Goal: Information Seeking & Learning: Check status

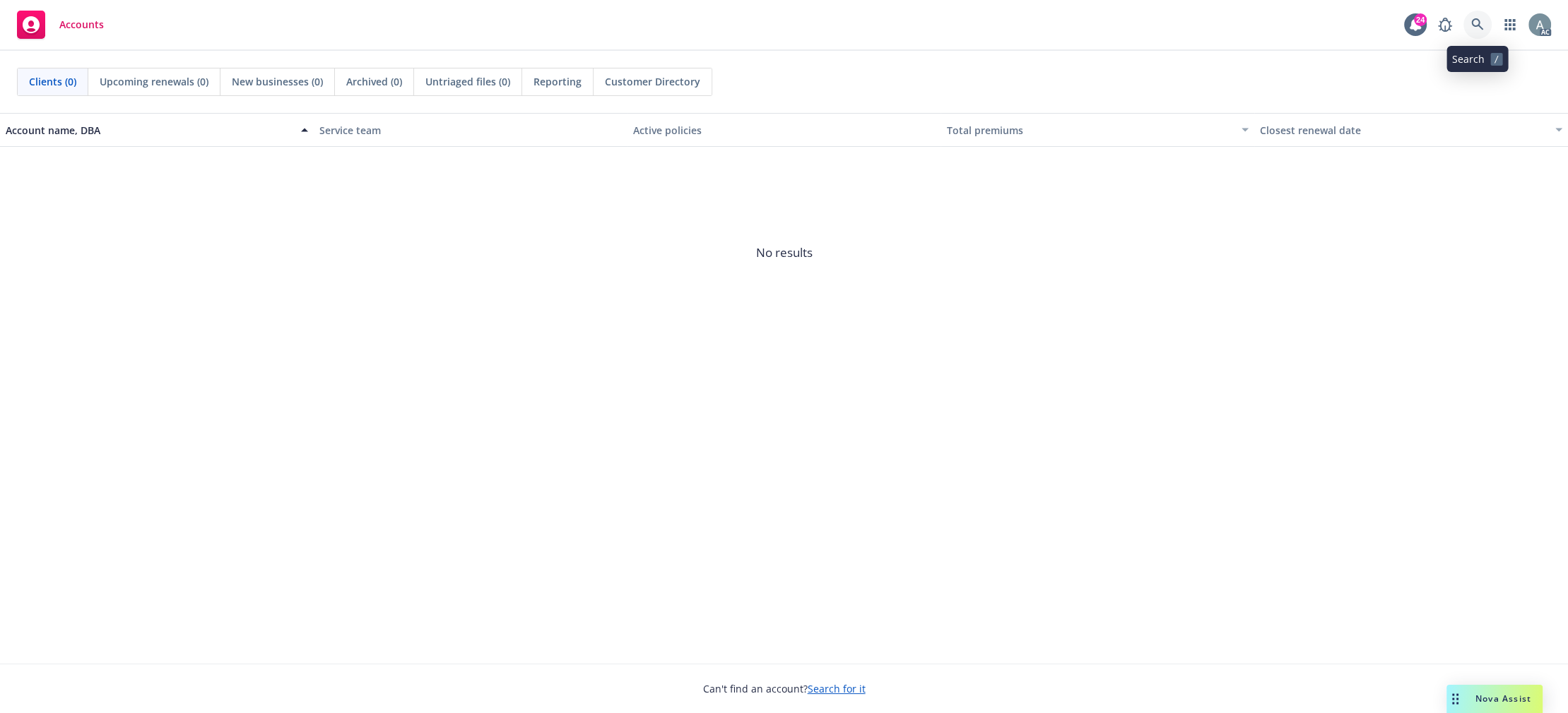
click at [1477, 28] on icon at bounding box center [1477, 25] width 13 height 13
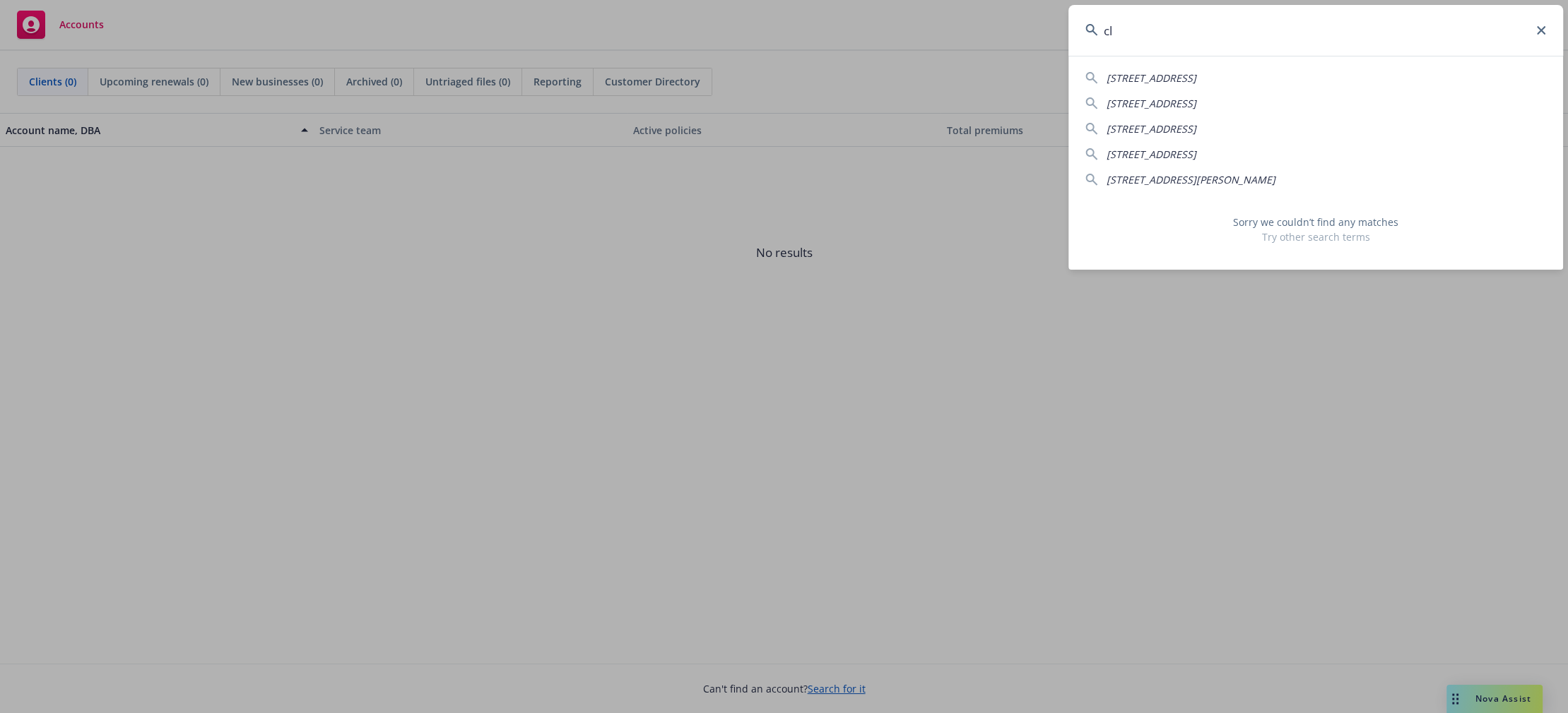
type input "c"
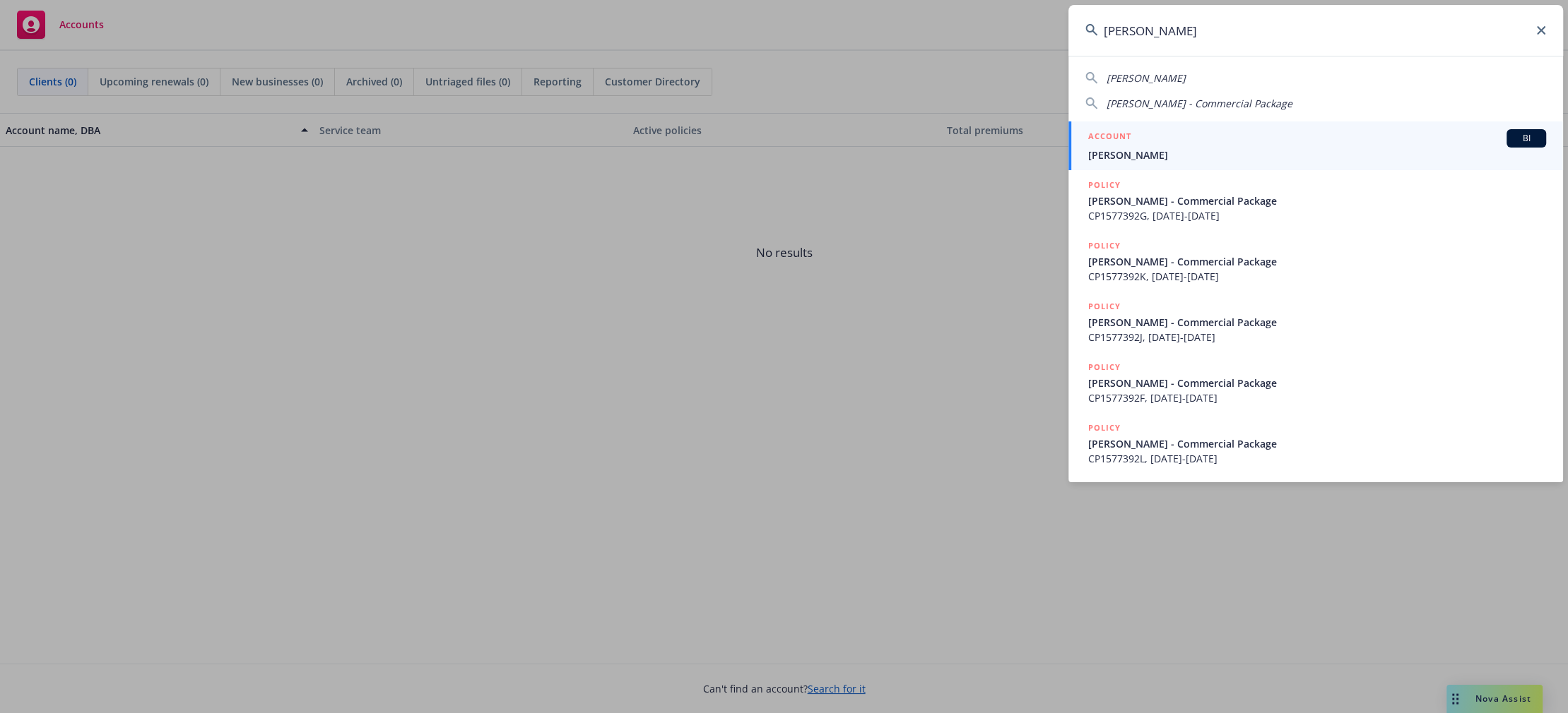
type input "[PERSON_NAME]"
click at [1208, 143] on div "ACCOUNT BI" at bounding box center [1316, 139] width 458 height 18
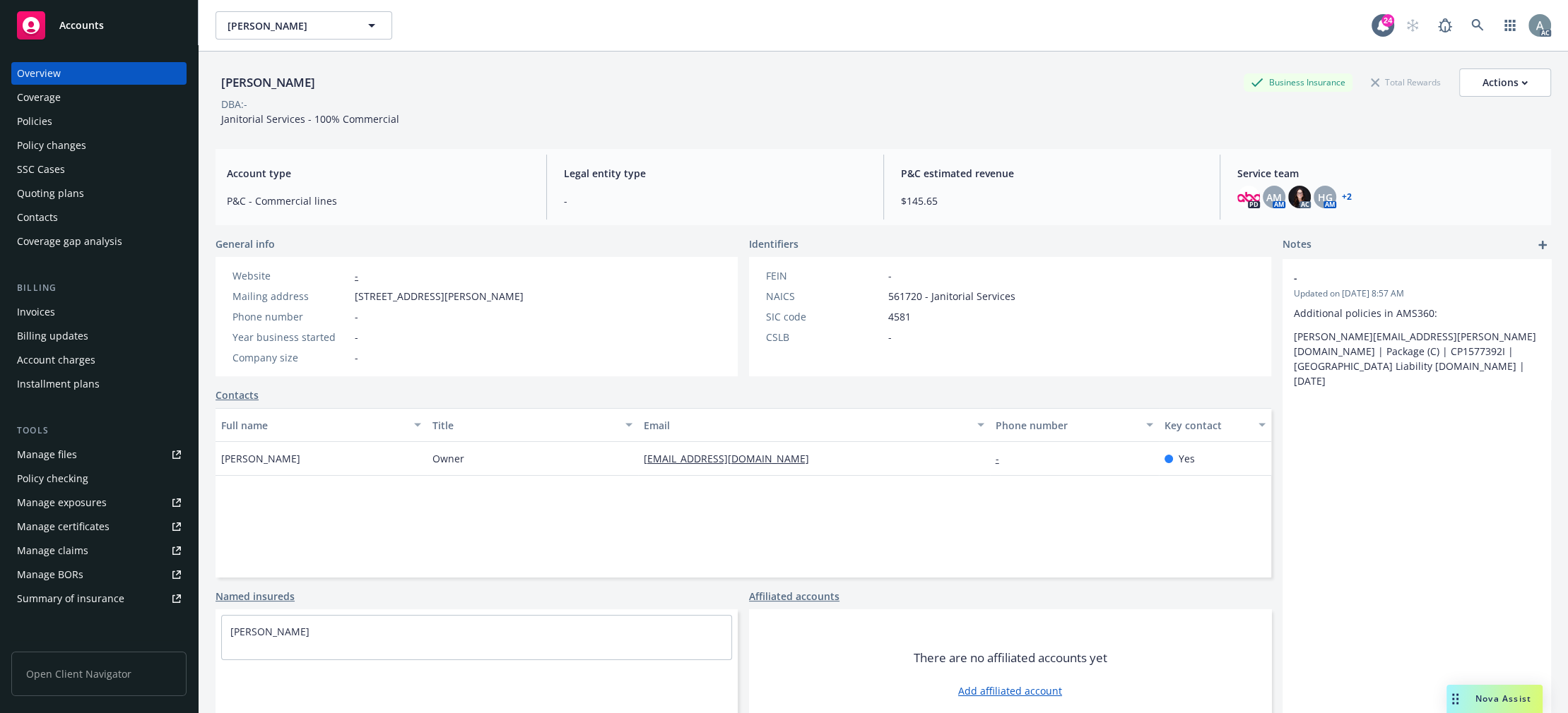
click at [68, 115] on div "Policies" at bounding box center [98, 121] width 164 height 23
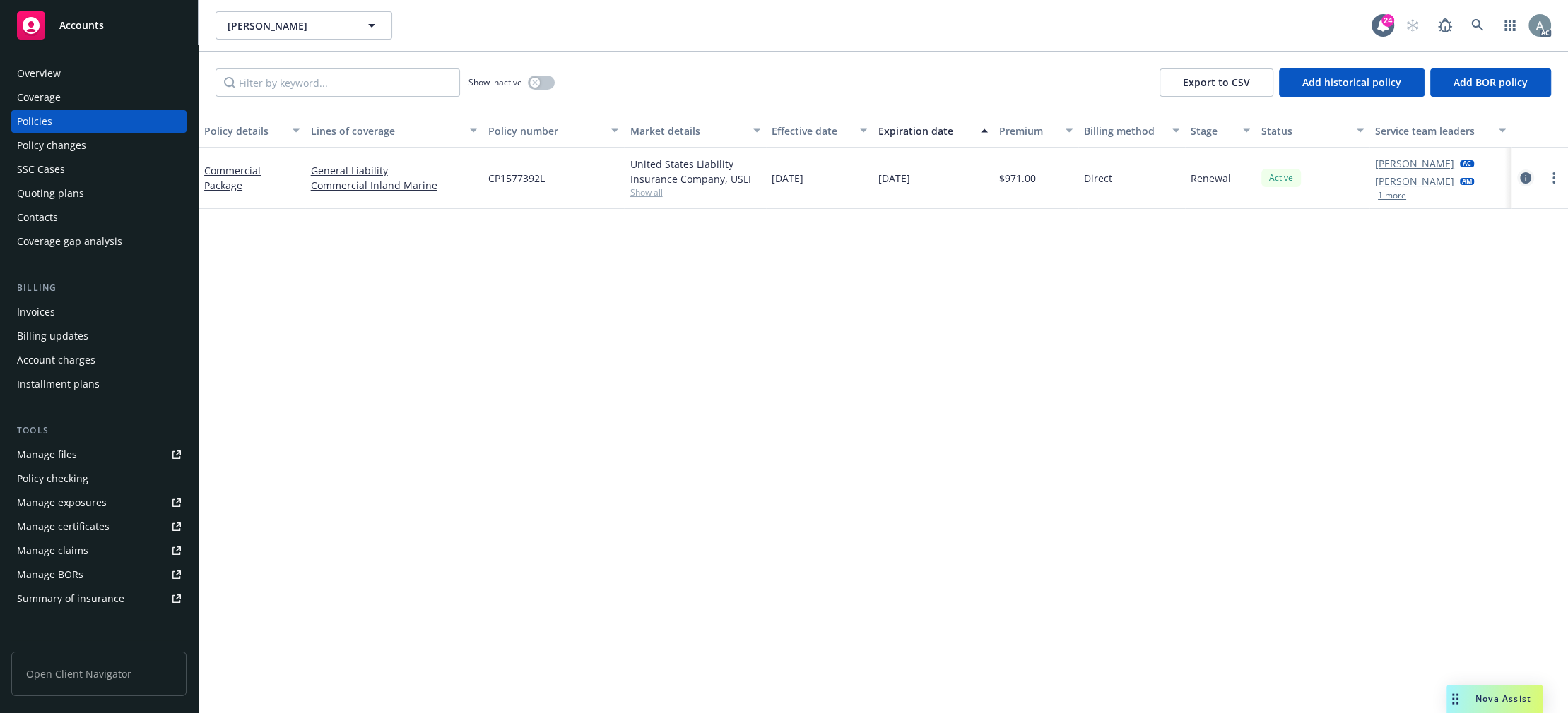
click at [1529, 177] on icon "circleInformation" at bounding box center [1525, 178] width 11 height 11
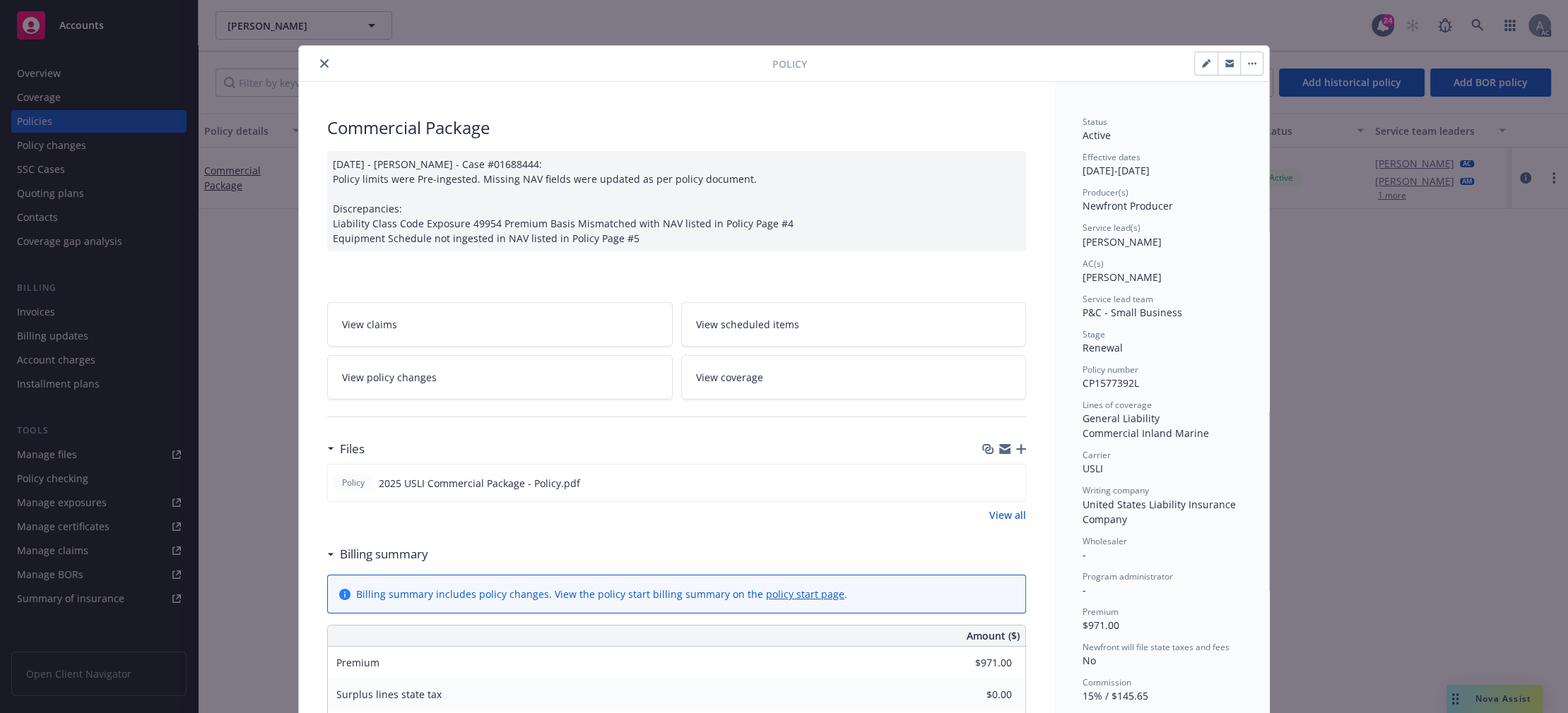
click at [1215, 32] on div "Policy Commercial Package [DATE] - [PERSON_NAME] - Case #01688444: Policy limit…" at bounding box center [784, 356] width 1568 height 713
click at [320, 66] on icon "close" at bounding box center [324, 63] width 8 height 8
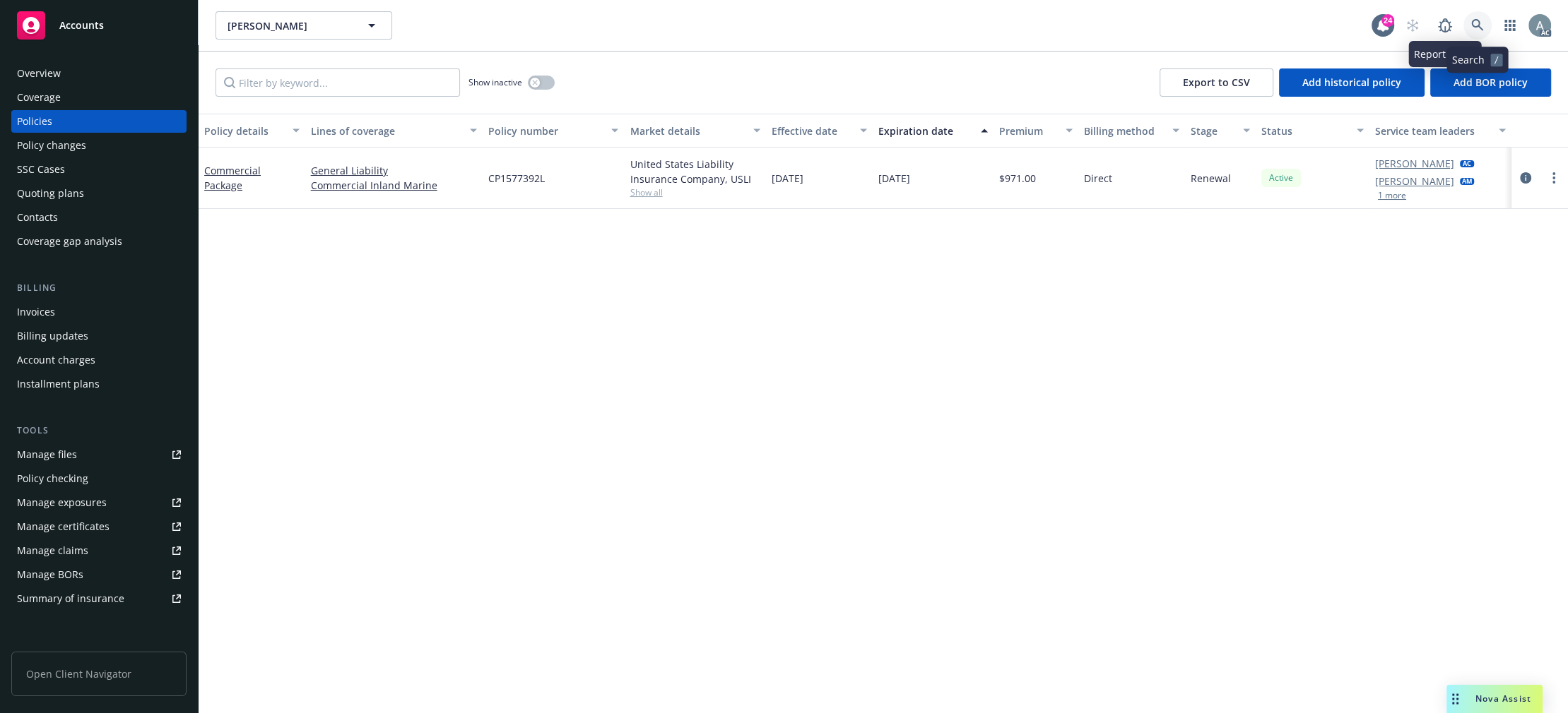
click at [1477, 30] on icon at bounding box center [1477, 26] width 13 height 13
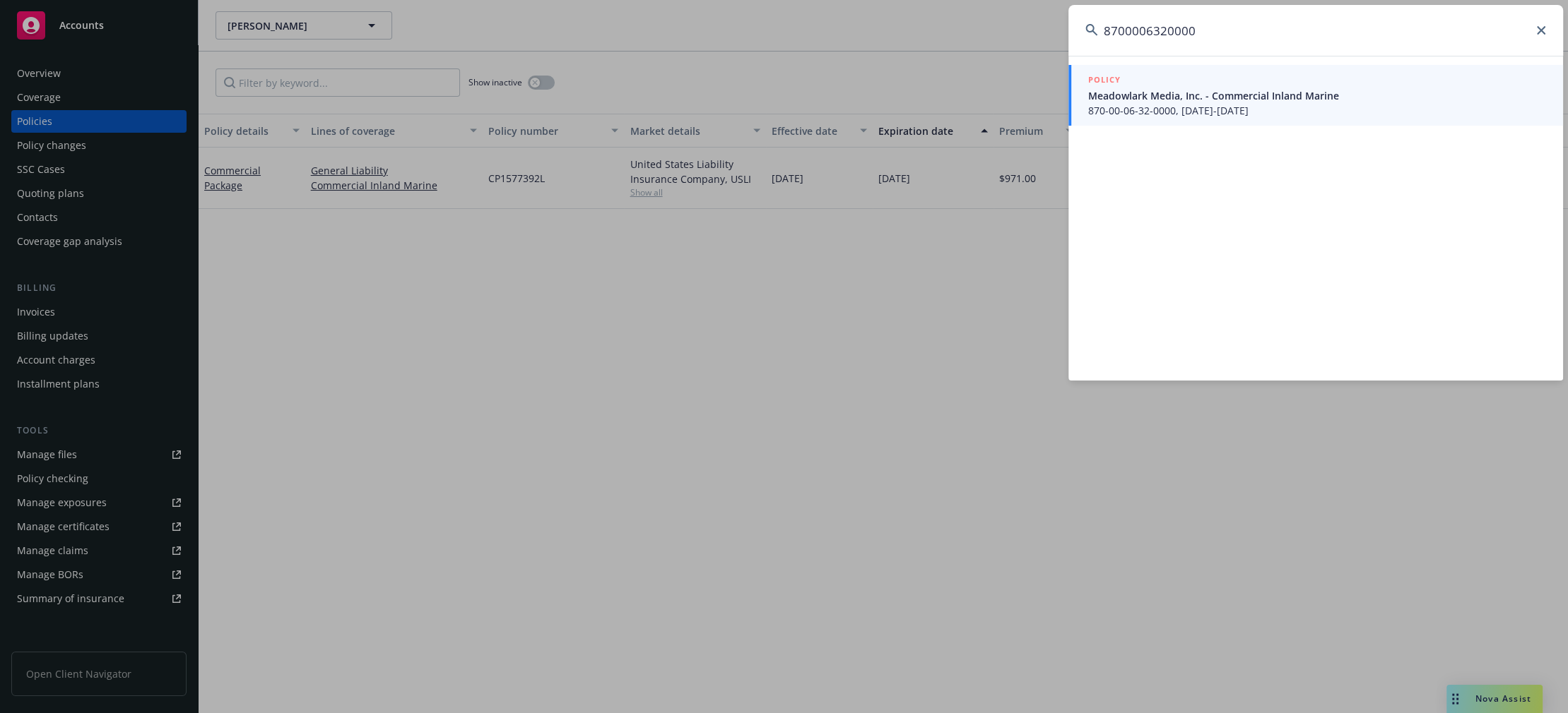
type input "8700006320000"
click at [1154, 110] on span "870-00-06-32-0000, [DATE]-[DATE]" at bounding box center [1316, 110] width 458 height 15
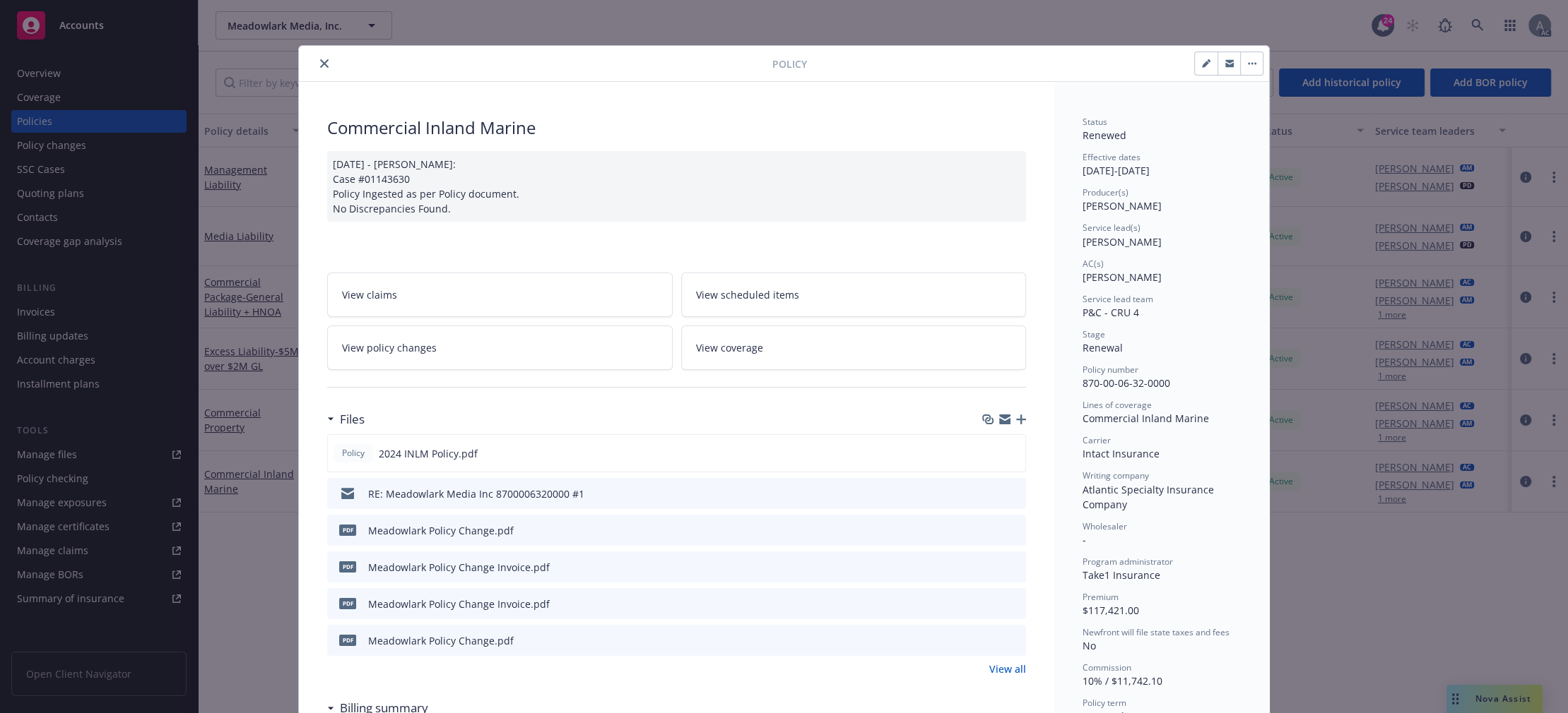
click at [422, 345] on span "View policy changes" at bounding box center [388, 348] width 95 height 15
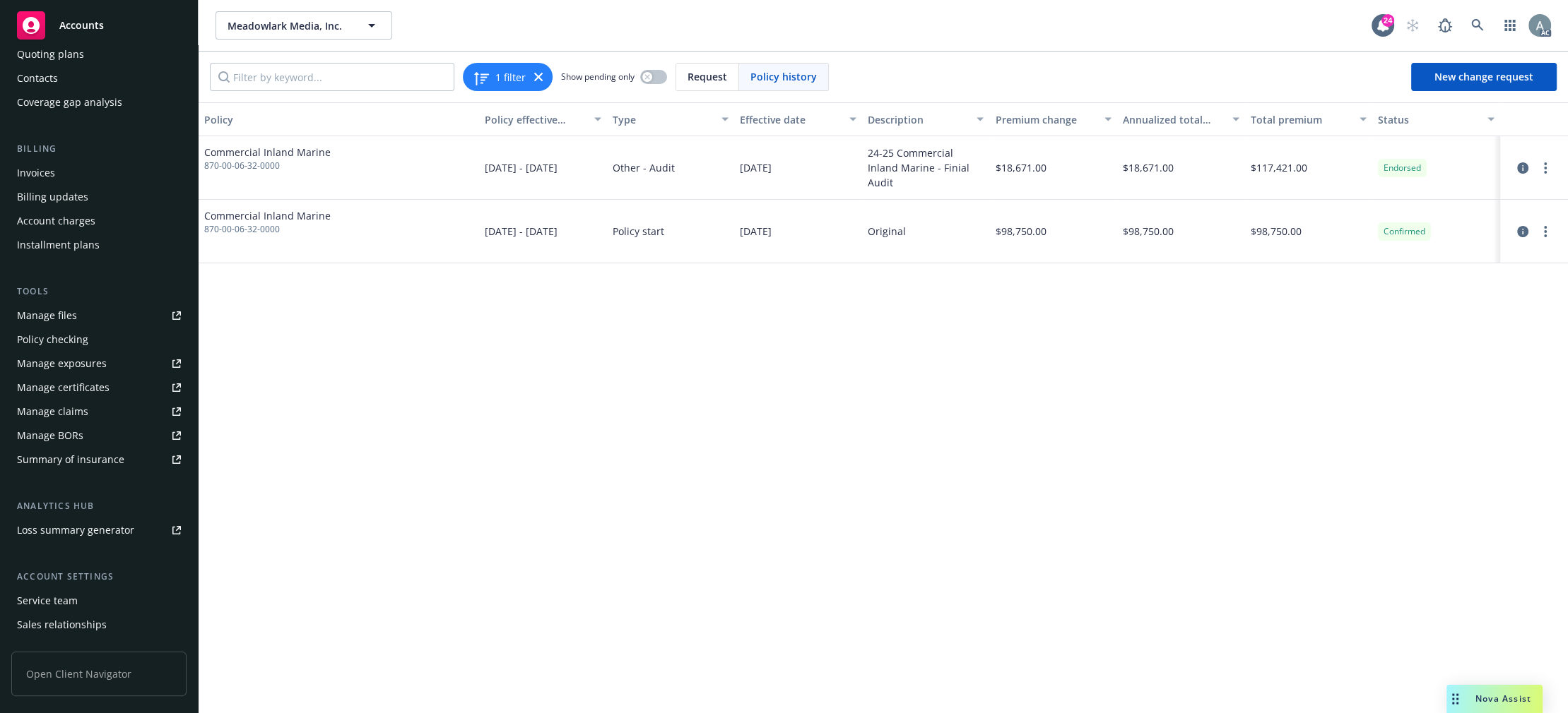
scroll to position [170, 0]
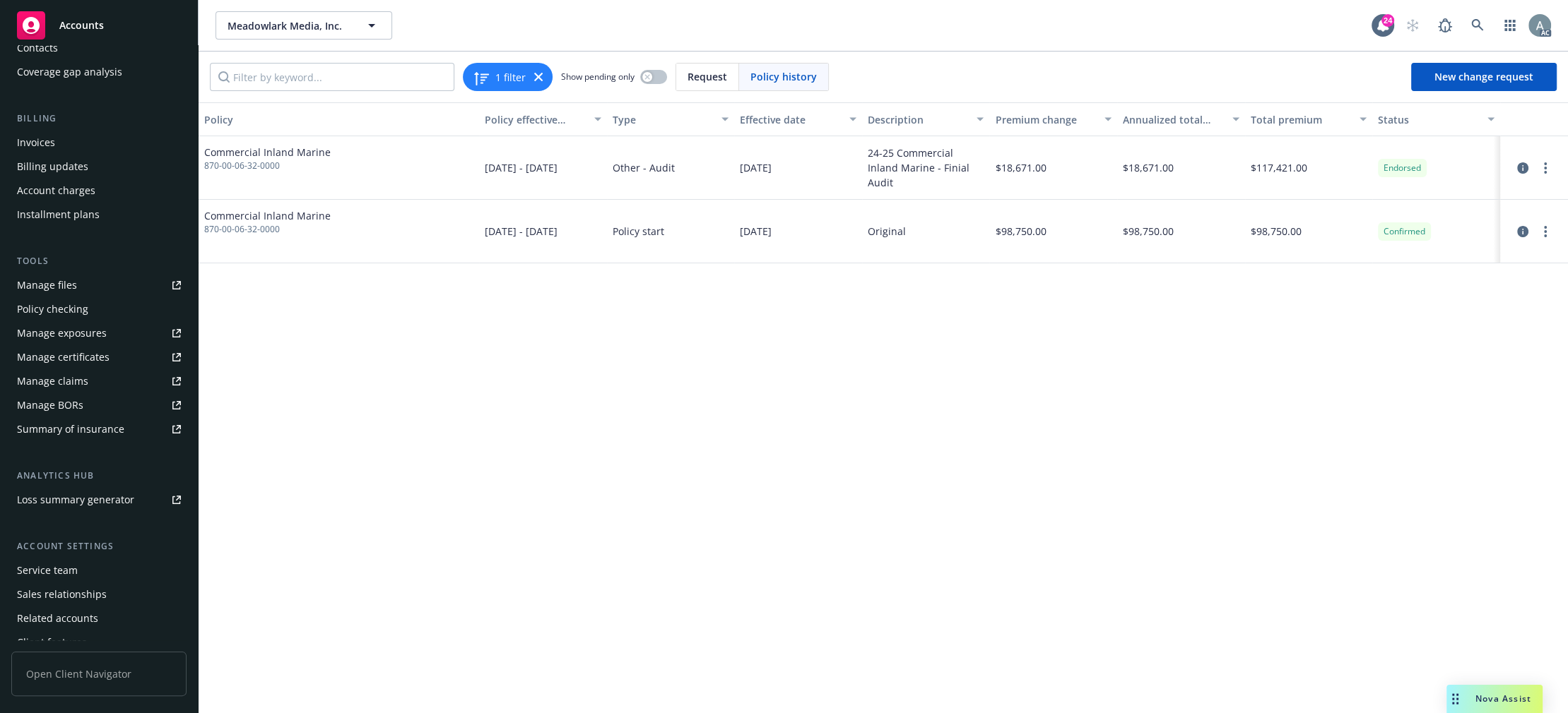
click at [50, 142] on div "Invoices" at bounding box center [36, 142] width 39 height 23
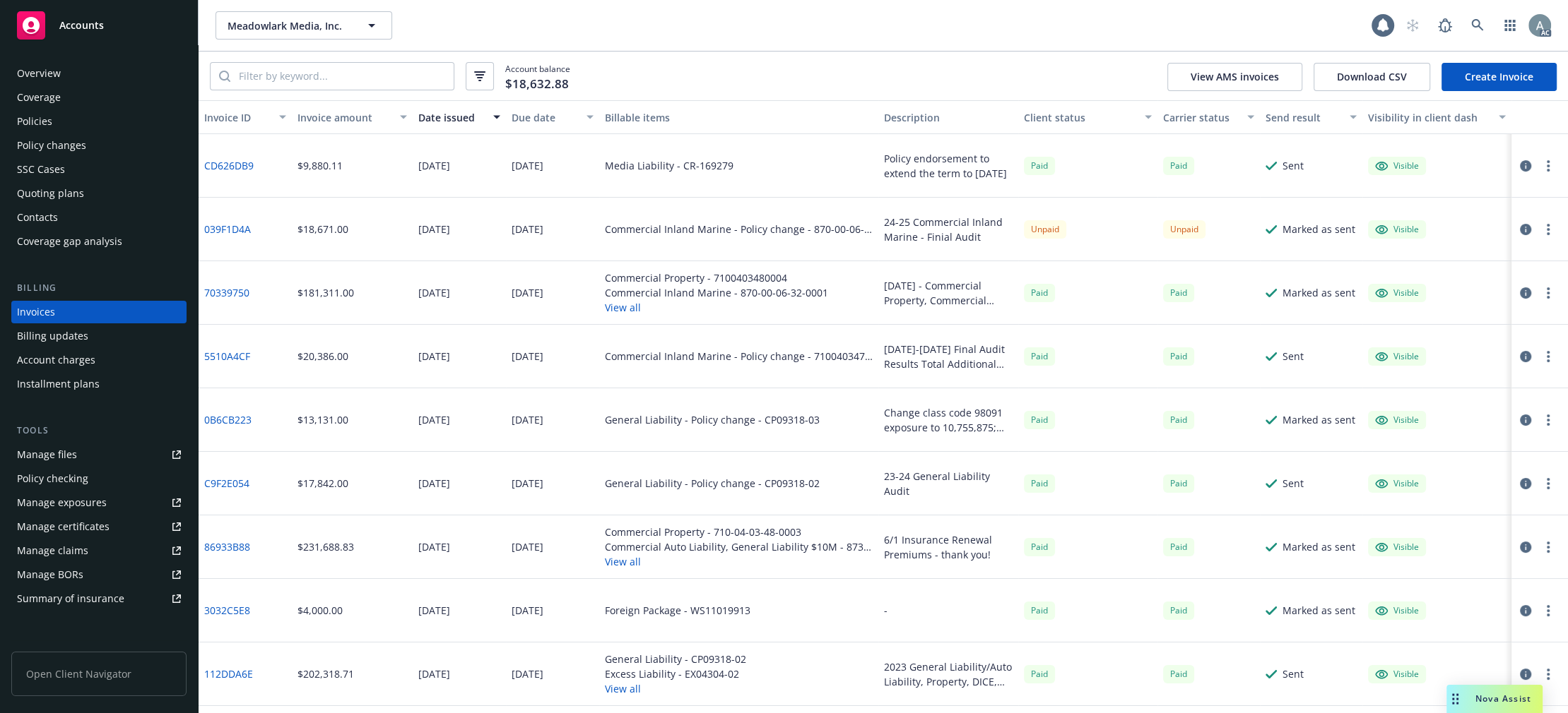
click at [678, 251] on div "Commercial Inland Marine - Policy change - 870-00-06-32-0000" at bounding box center [739, 228] width 279 height 63
click at [1475, 24] on icon at bounding box center [1477, 26] width 13 height 13
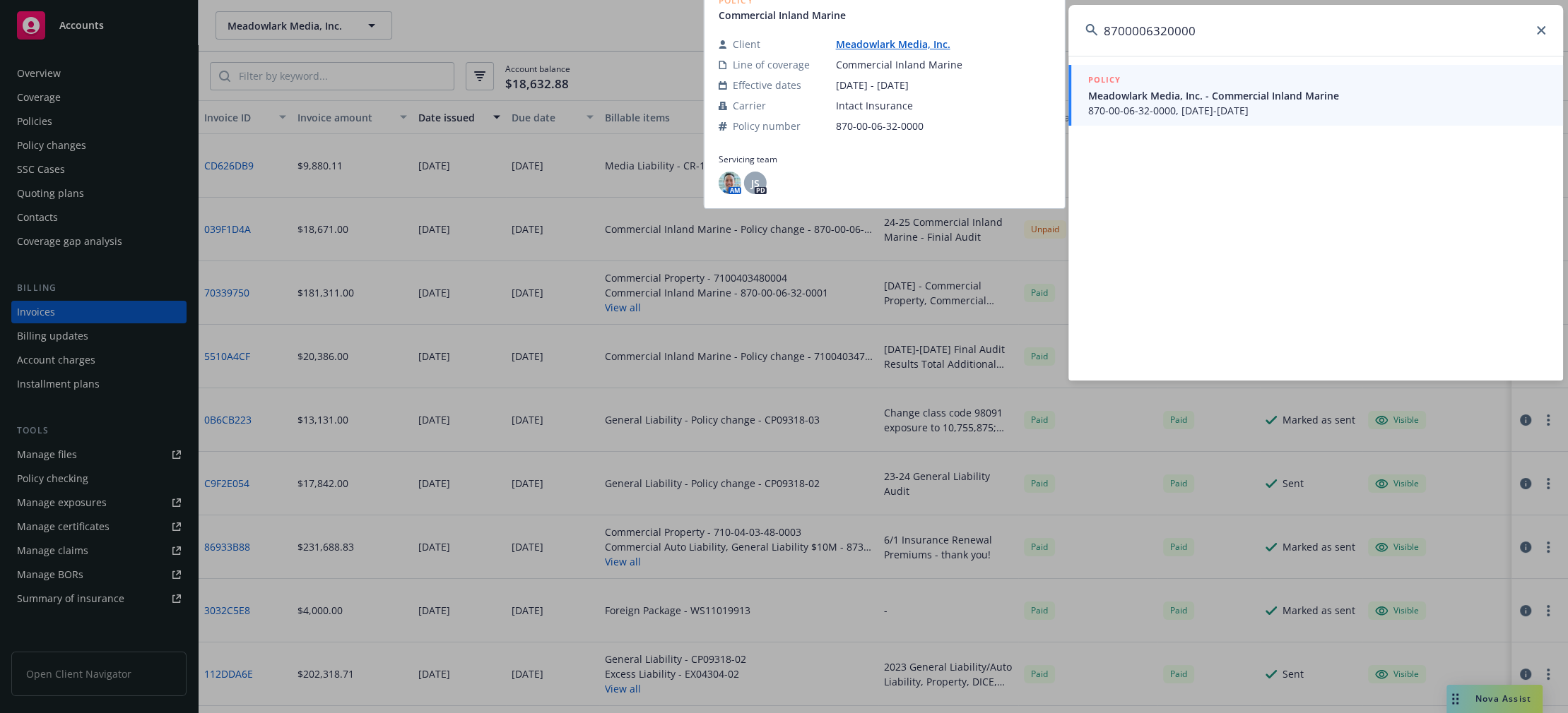
type input "8700006320000"
click at [1317, 98] on span "Meadowlark Media, Inc. - Commercial Inland Marine" at bounding box center [1316, 95] width 458 height 15
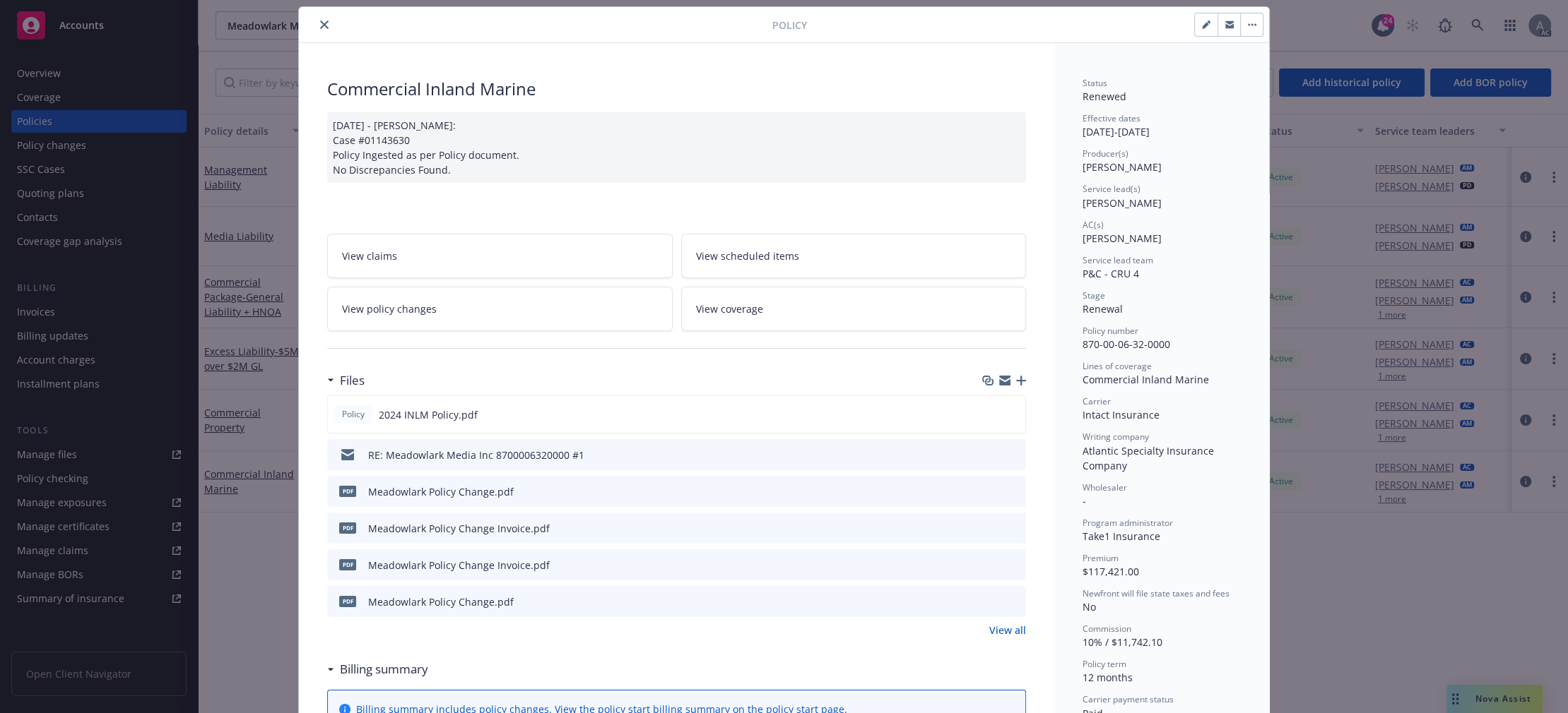
scroll to position [42, 0]
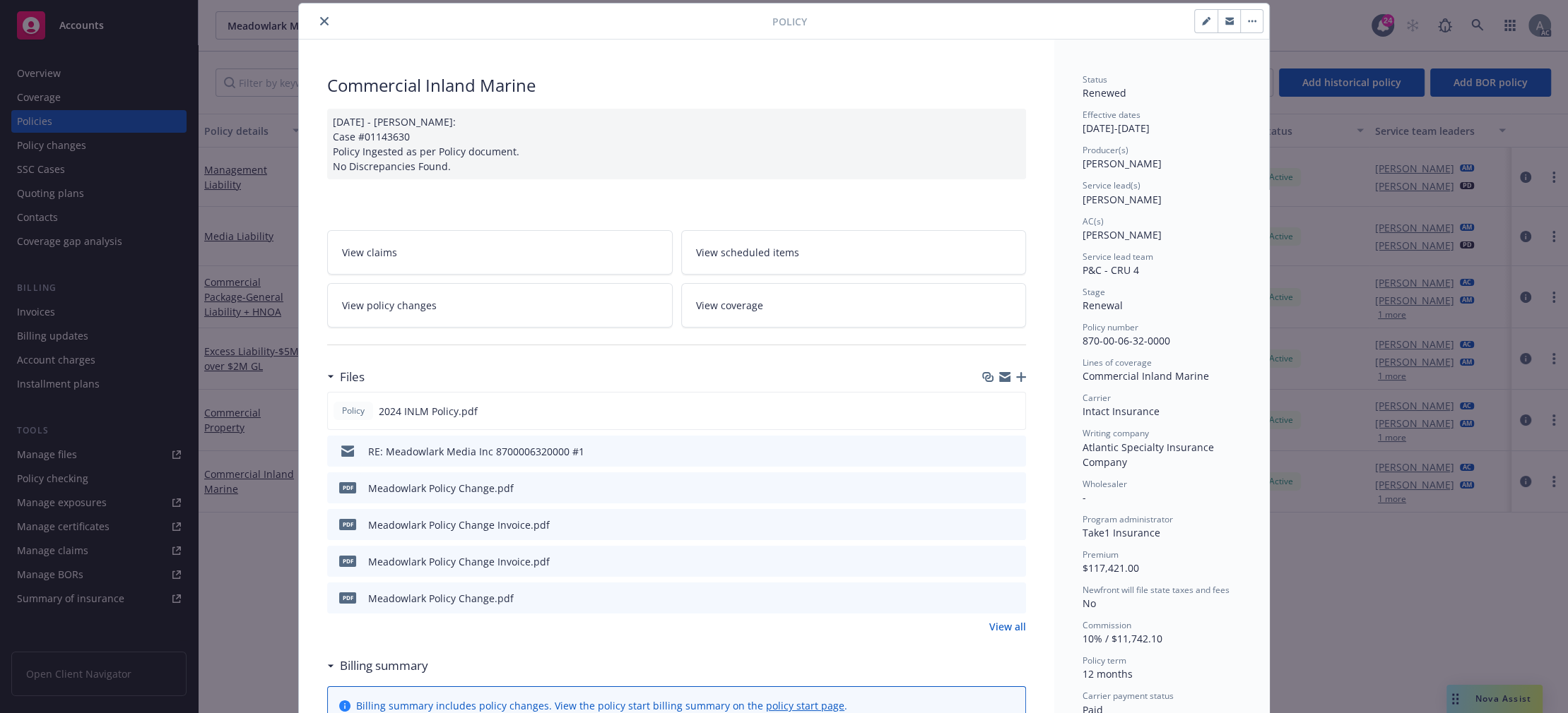
click at [320, 17] on button "close" at bounding box center [324, 21] width 17 height 17
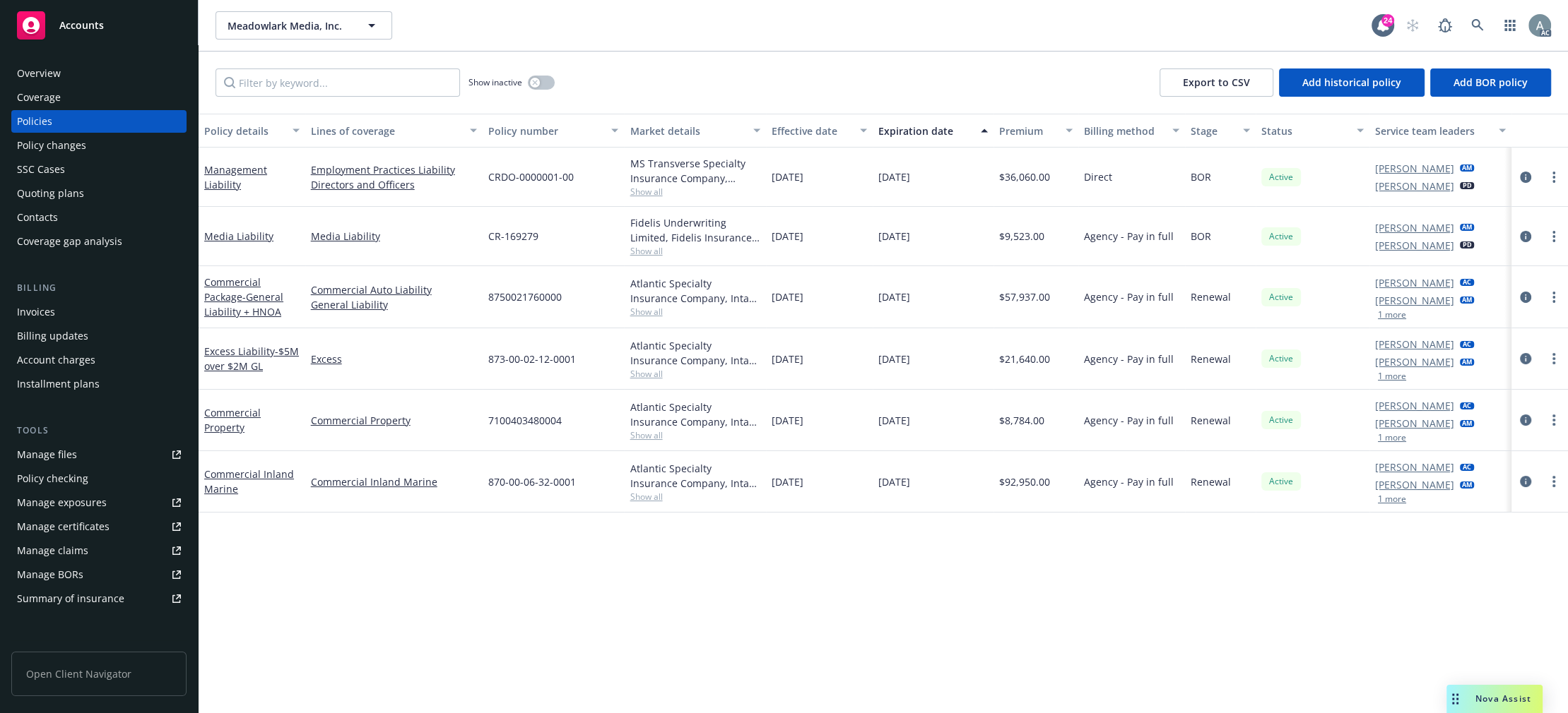
click at [32, 315] on div "Invoices" at bounding box center [36, 312] width 39 height 23
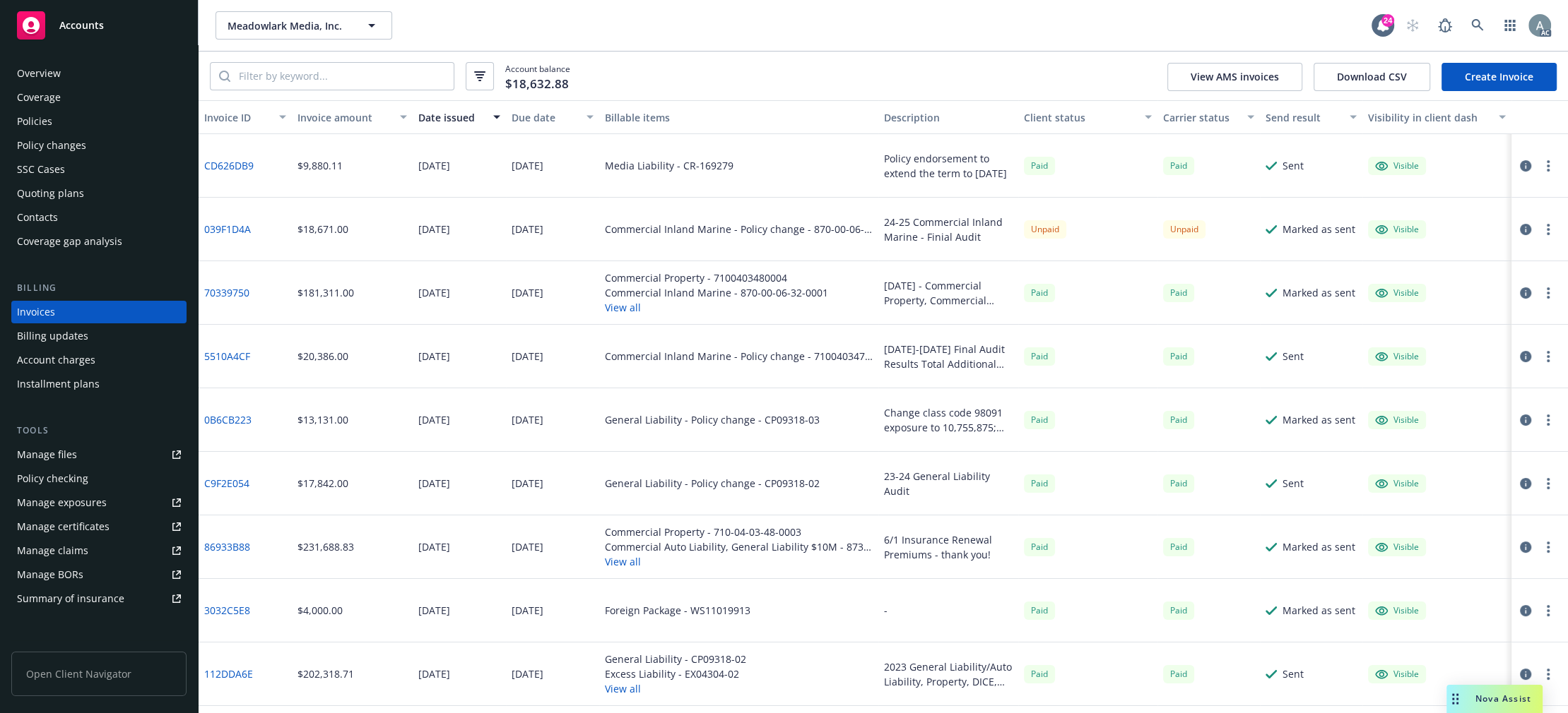
click at [243, 228] on link "039F1D4A" at bounding box center [227, 229] width 47 height 15
click at [43, 120] on div "Policies" at bounding box center [34, 121] width 35 height 23
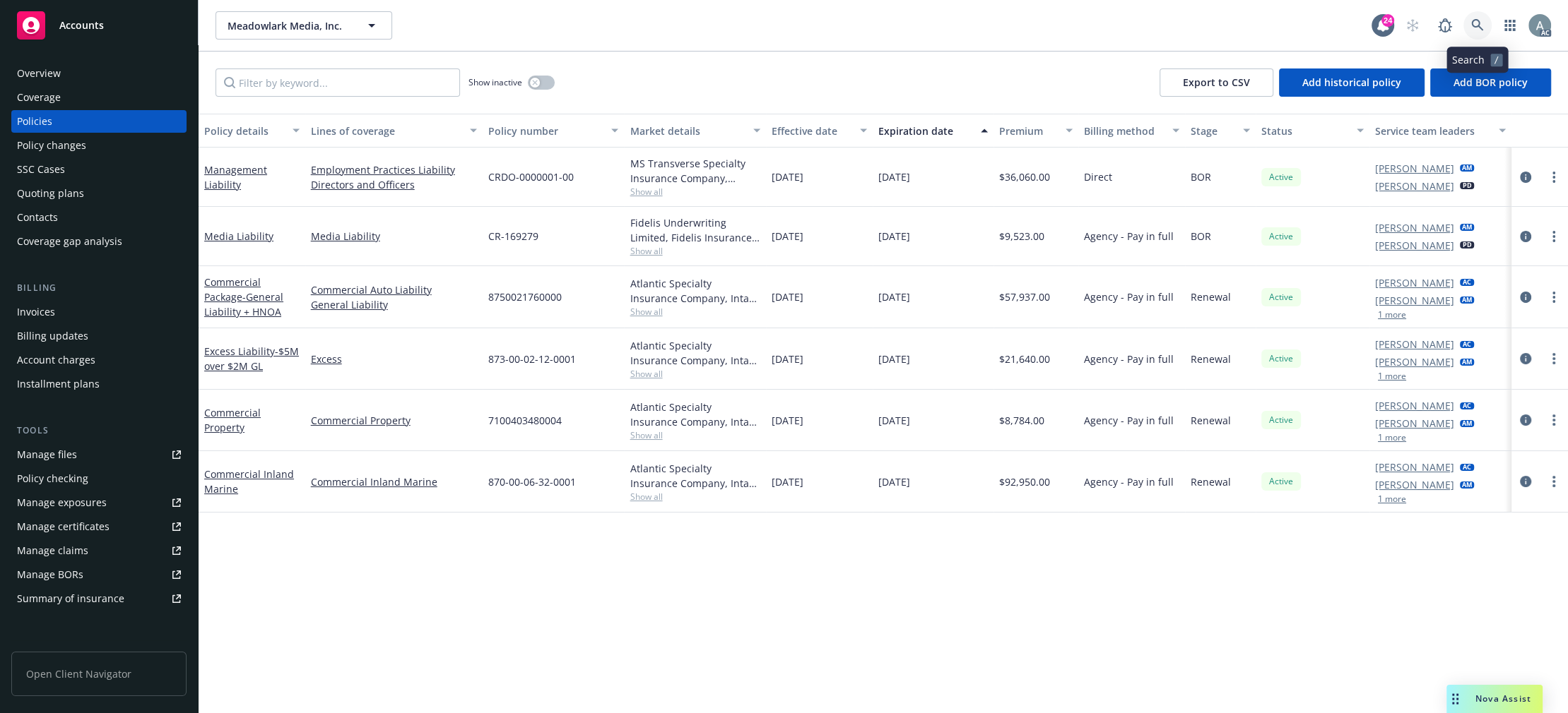
click at [1479, 21] on icon at bounding box center [1476, 25] width 12 height 12
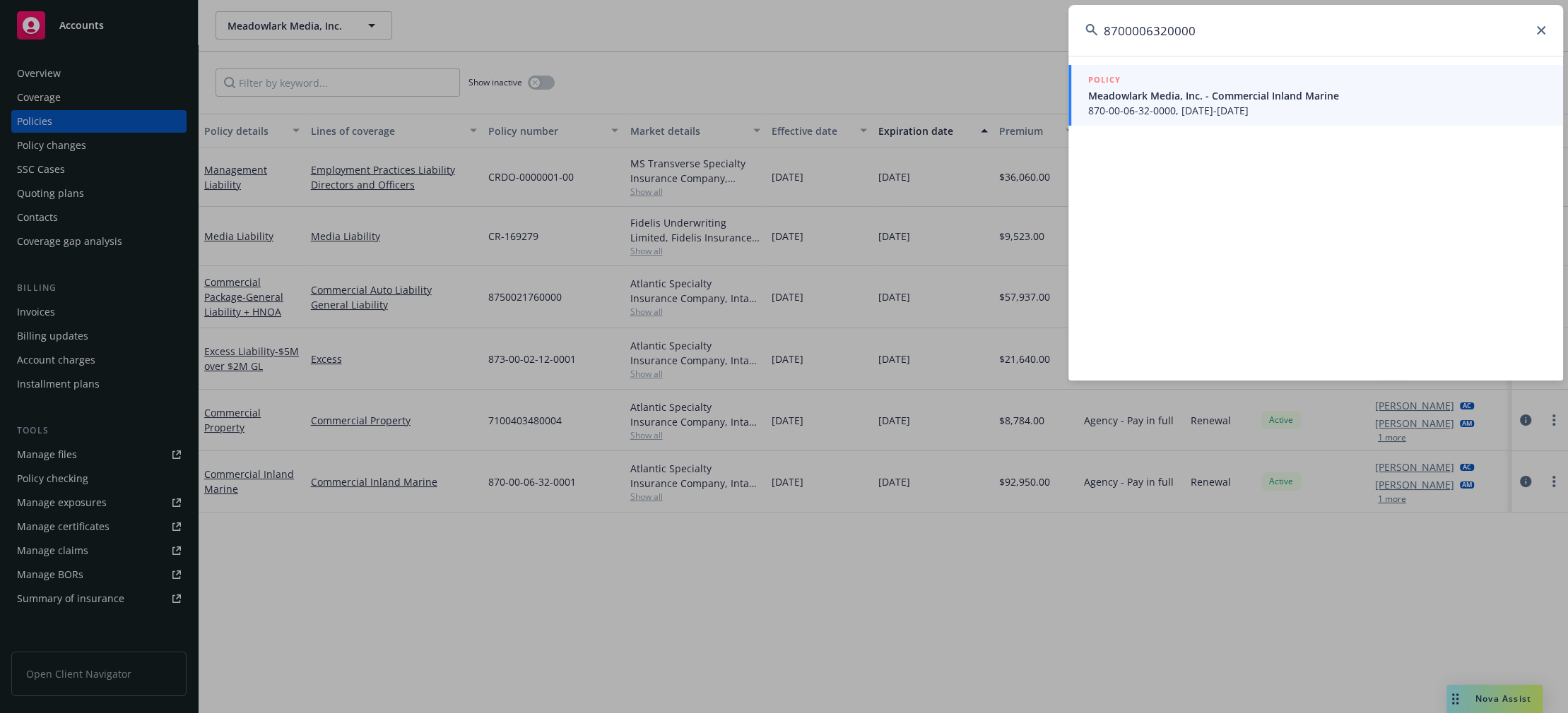
type input "8700006320000"
click at [1311, 109] on span "870-00-06-32-0000, [DATE]-[DATE]" at bounding box center [1316, 110] width 458 height 15
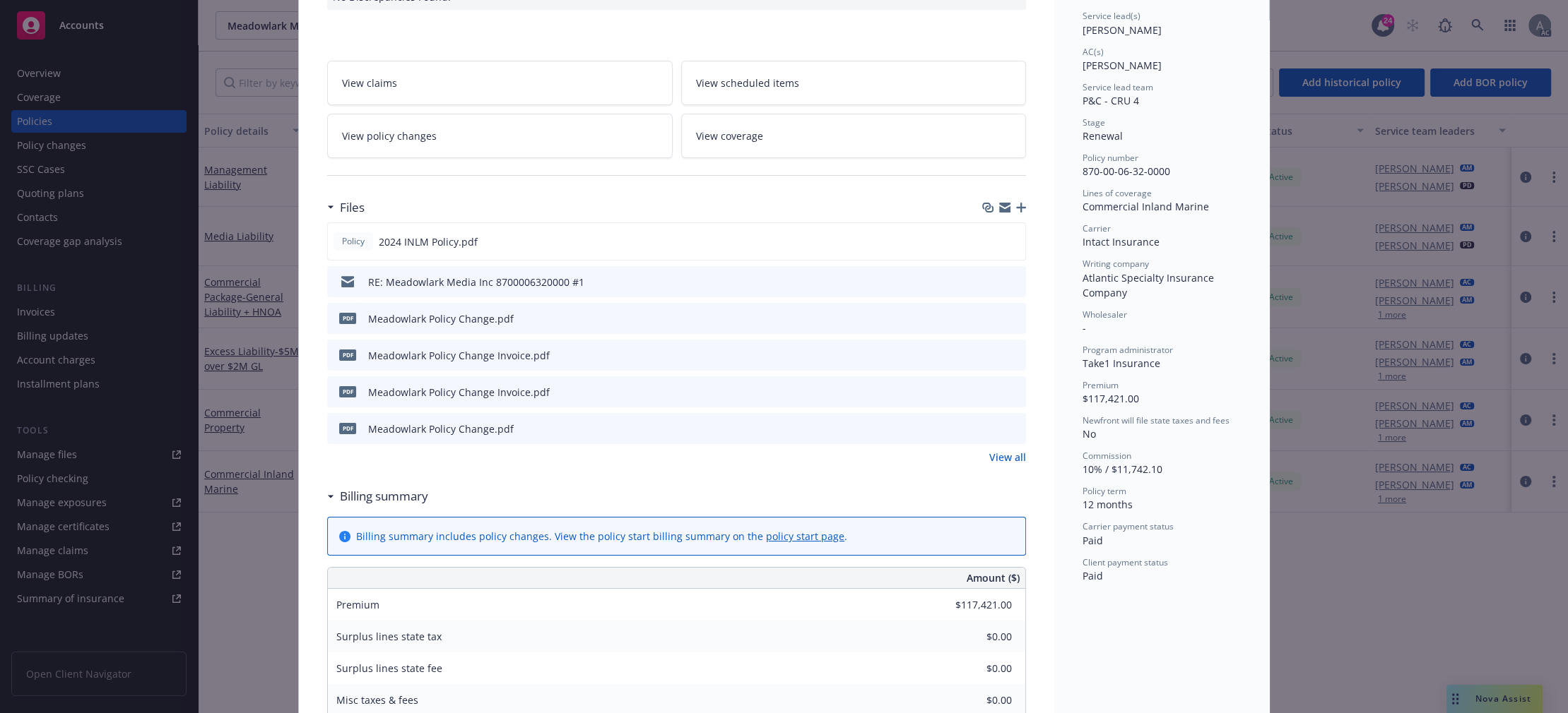
scroll to position [197, 0]
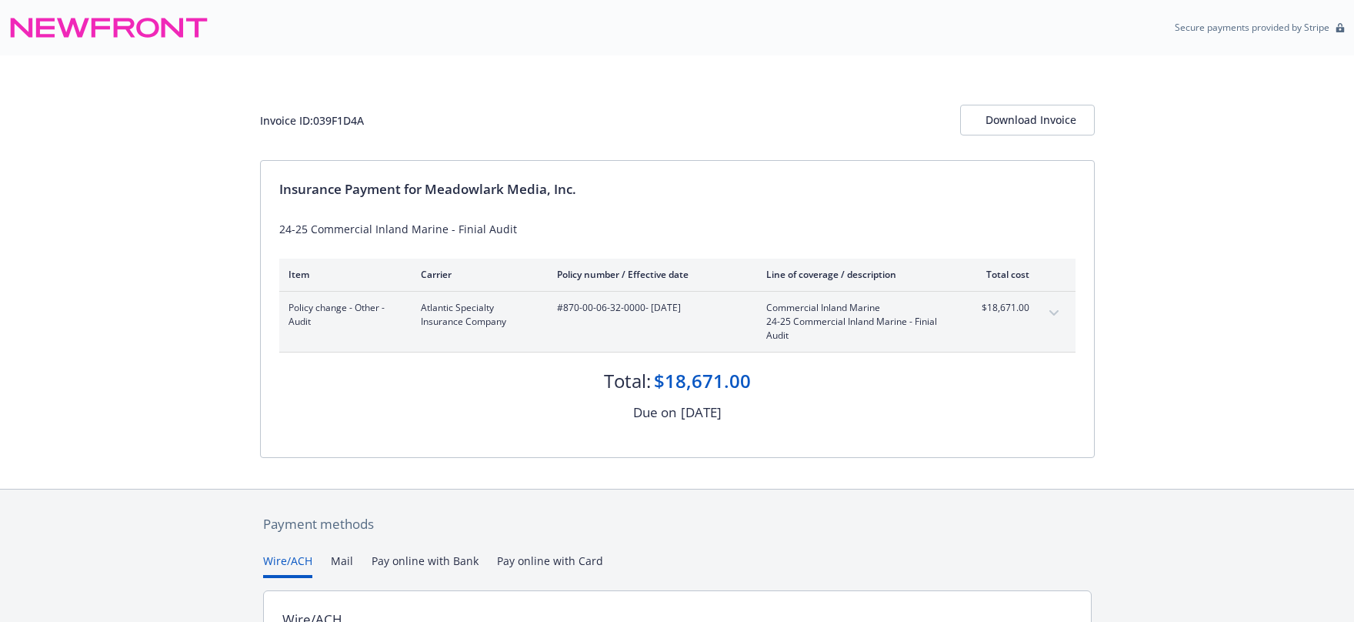
click at [1053, 304] on button "expand content" at bounding box center [1054, 313] width 25 height 25
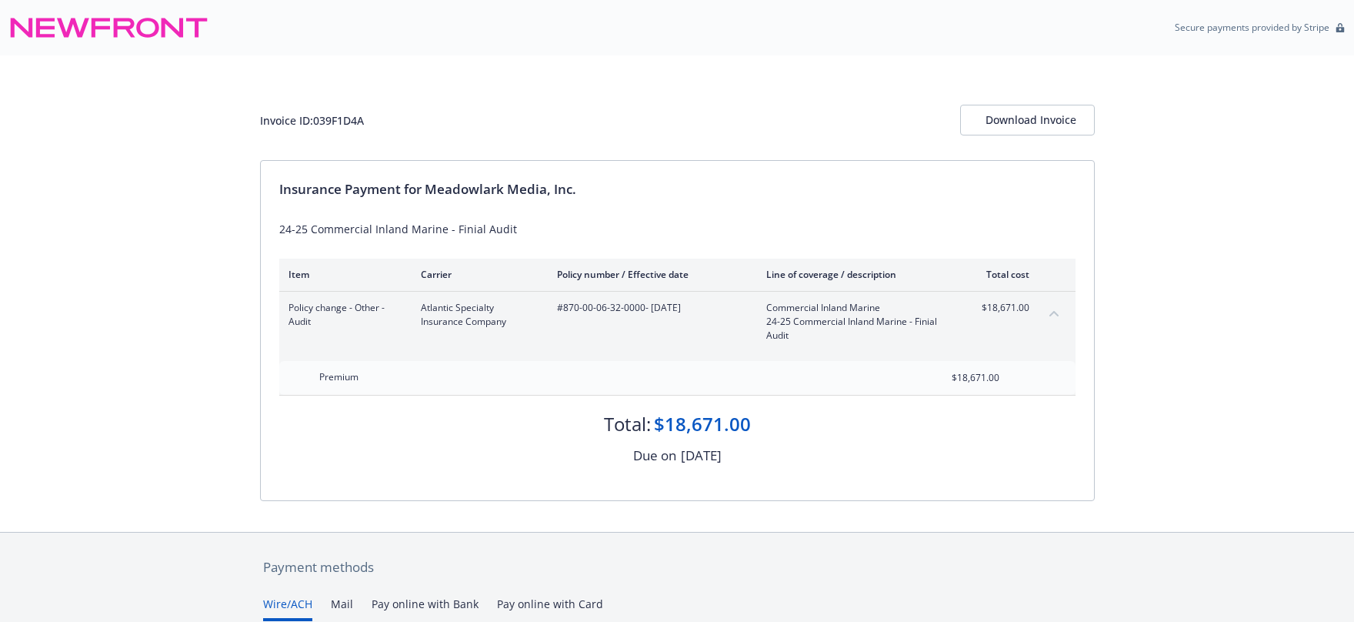
click at [338, 120] on div "Invoice ID: 039F1D4A" at bounding box center [312, 120] width 104 height 16
copy div "039F1D4A"
